Goal: Register for event/course

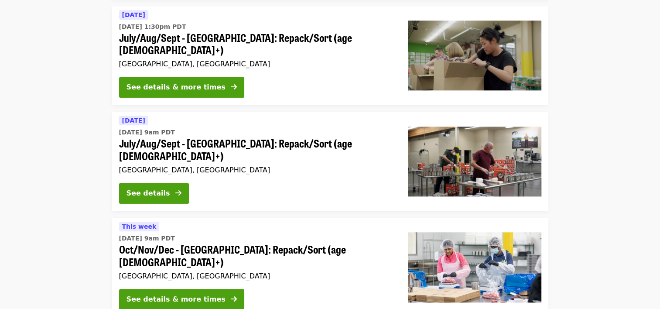
scroll to position [872, 0]
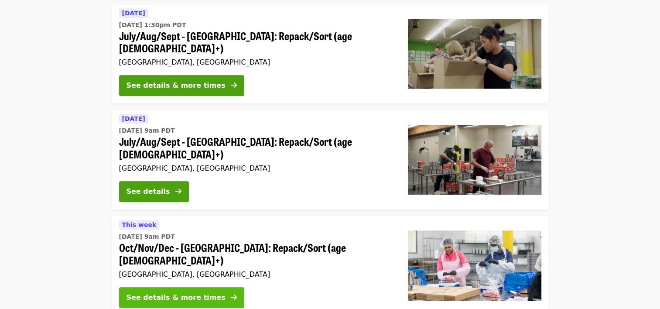
click at [207, 287] on button "See details & more times" at bounding box center [181, 297] width 125 height 21
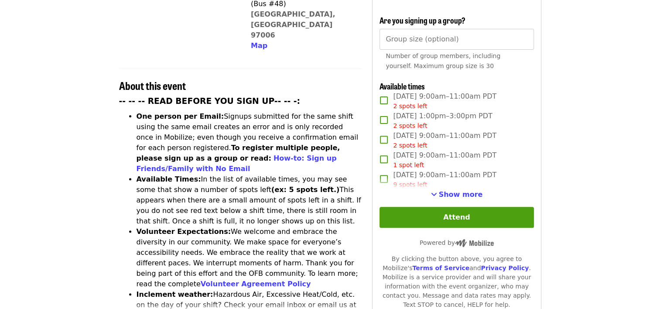
scroll to position [283, 0]
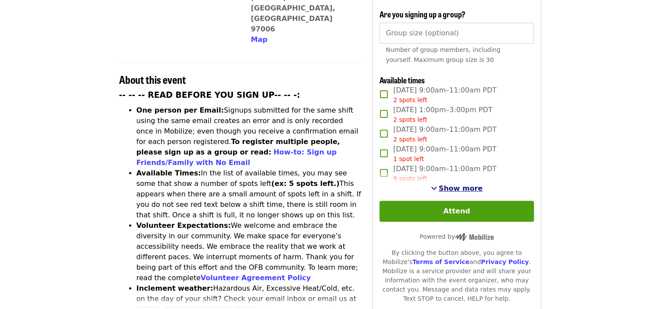
click at [462, 187] on span "Show more" at bounding box center [461, 188] width 44 height 8
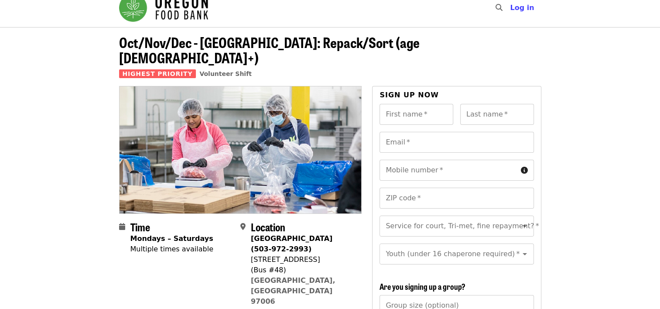
scroll to position [0, 0]
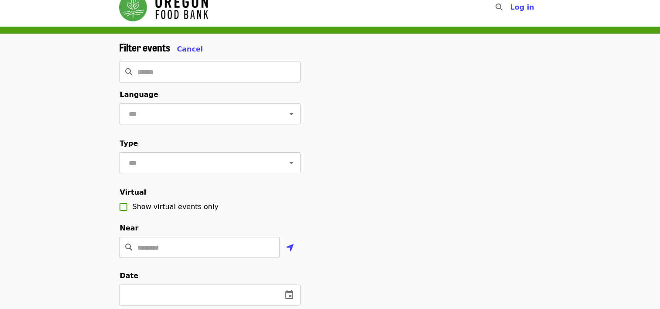
scroll to position [33, 0]
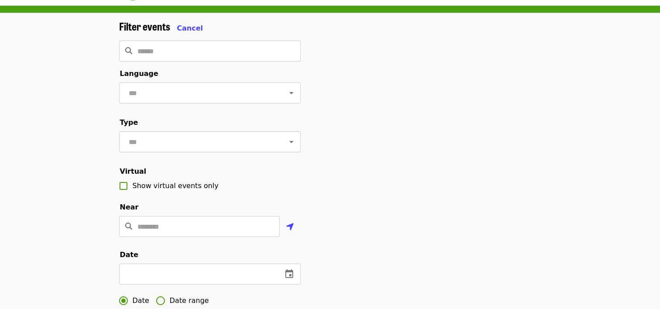
click at [286, 147] on icon "Open" at bounding box center [291, 141] width 10 height 10
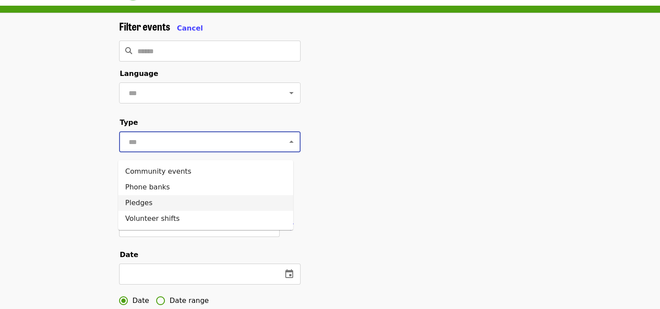
click at [161, 201] on li "Pledges" at bounding box center [205, 203] width 175 height 16
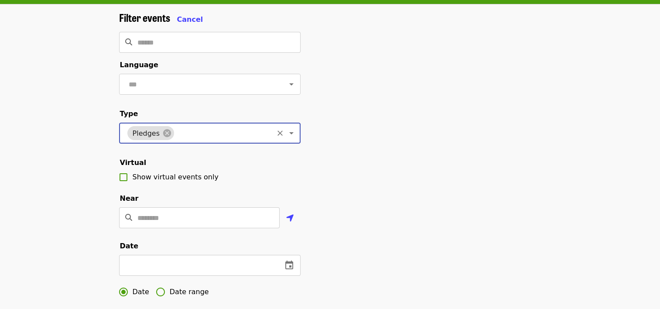
scroll to position [44, 0]
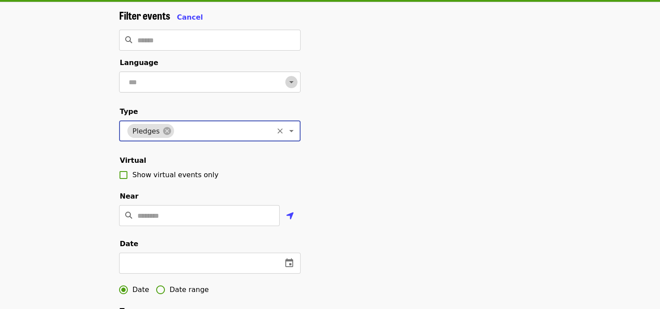
click at [286, 85] on icon "Open" at bounding box center [291, 82] width 10 height 10
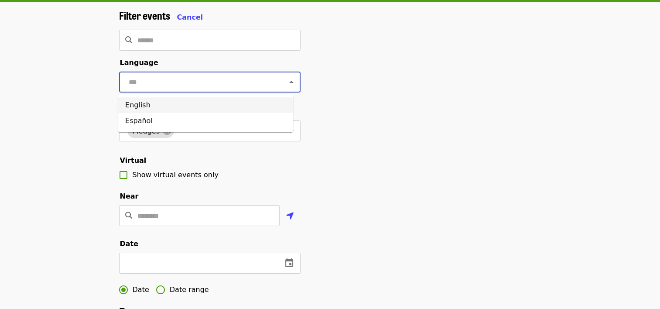
click at [138, 105] on li "English" at bounding box center [205, 105] width 175 height 16
type input "*******"
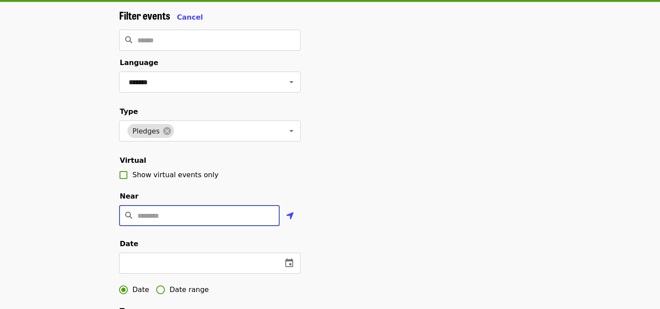
click at [226, 226] on input "Location" at bounding box center [208, 215] width 142 height 21
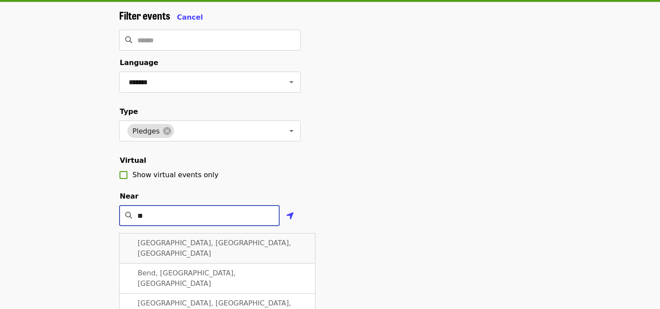
click at [230, 258] on div "[GEOGRAPHIC_DATA], [GEOGRAPHIC_DATA], [GEOGRAPHIC_DATA]" at bounding box center [217, 248] width 196 height 31
type input "**********"
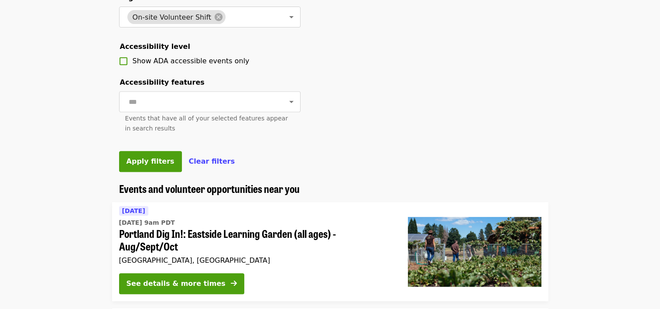
scroll to position [359, 0]
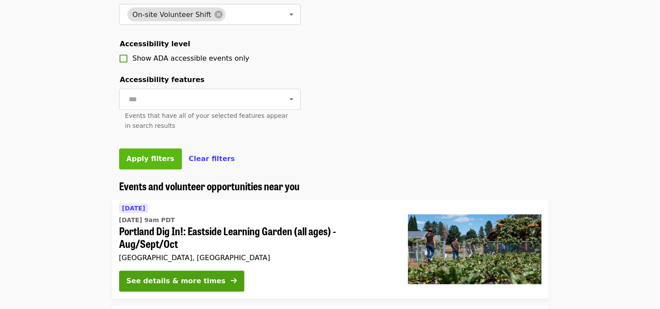
click at [139, 163] on span "Apply filters" at bounding box center [150, 158] width 48 height 8
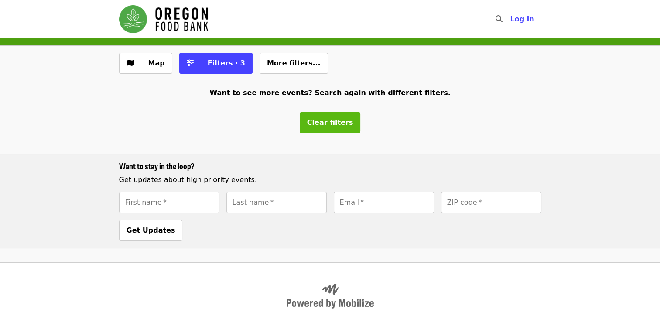
click at [320, 119] on span "Clear filters" at bounding box center [330, 122] width 46 height 8
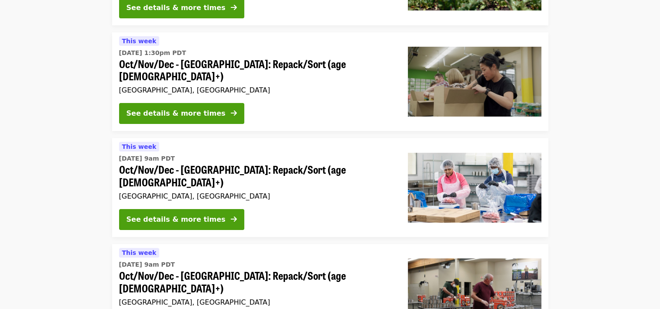
scroll to position [174, 0]
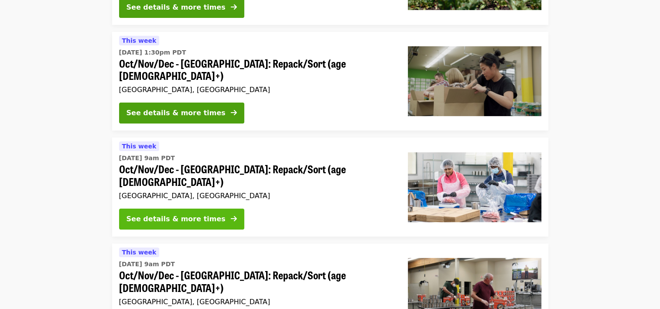
click at [178, 214] on div "See details & more times" at bounding box center [175, 219] width 99 height 10
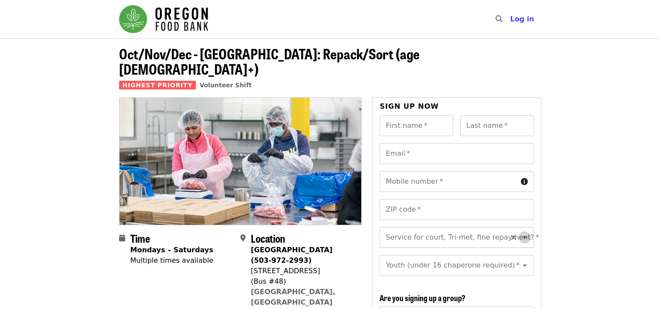
click at [519, 232] on icon "Open" at bounding box center [524, 237] width 10 height 10
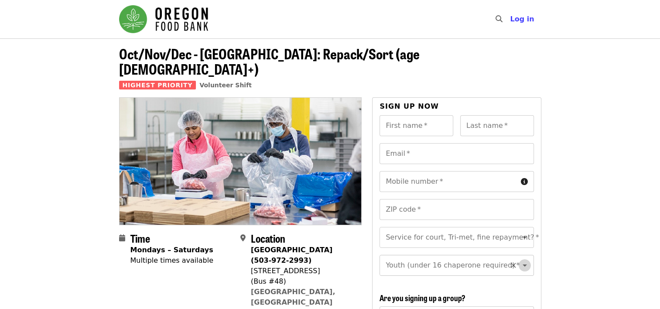
click at [519, 260] on icon "Open" at bounding box center [524, 265] width 10 height 10
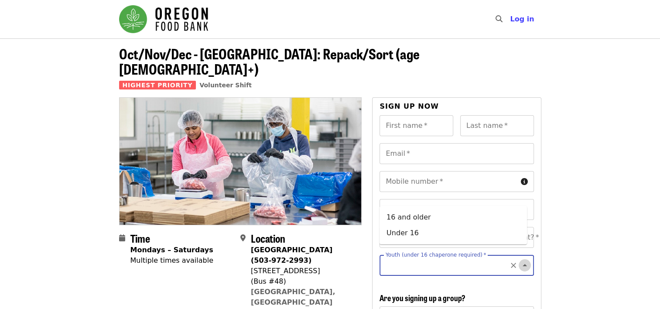
click at [519, 260] on icon "Close" at bounding box center [524, 265] width 10 height 10
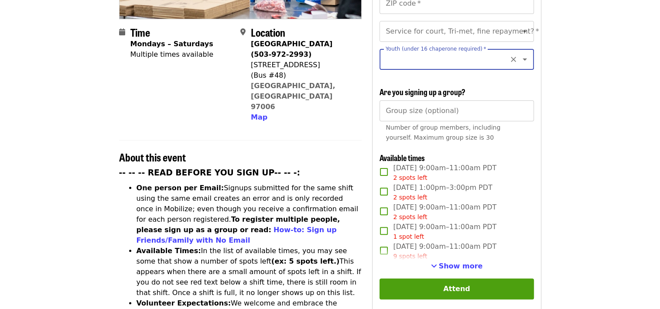
scroll to position [228, 0]
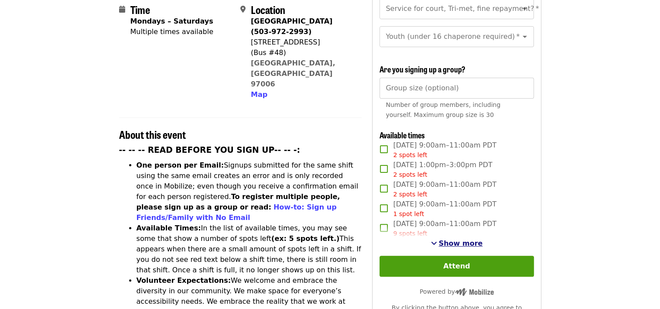
click at [460, 239] on span "Show more" at bounding box center [461, 243] width 44 height 8
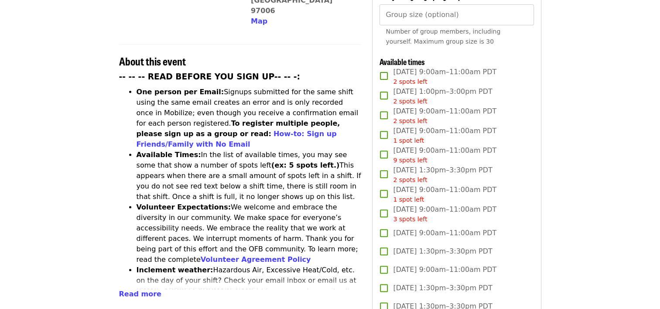
scroll to position [305, 0]
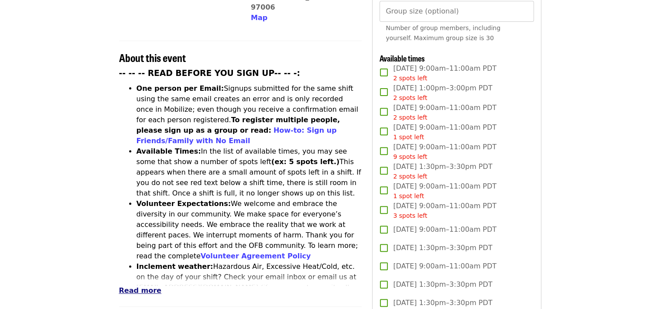
click at [133, 286] on span "Read more" at bounding box center [140, 290] width 42 height 8
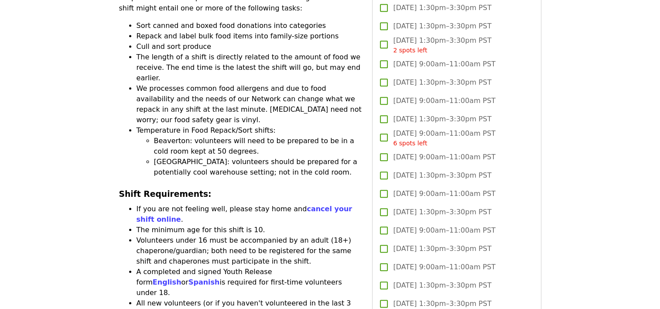
scroll to position [806, 0]
